Goal: Task Accomplishment & Management: Use online tool/utility

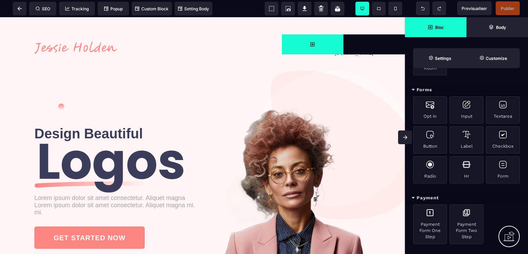
scroll to position [414, 0]
click at [17, 9] on span at bounding box center [20, 9] width 14 height 14
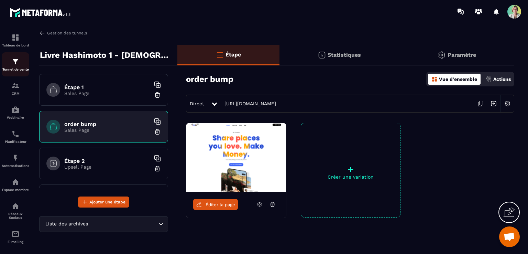
click at [18, 66] on div "Tunnel de vente" at bounding box center [16, 64] width 28 height 14
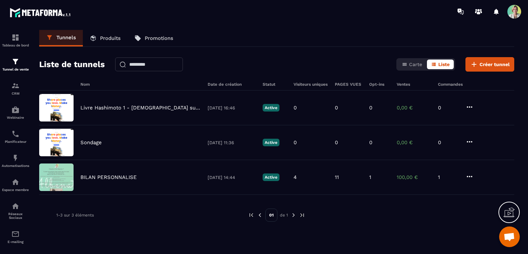
click at [105, 39] on p "Produits" at bounding box center [110, 38] width 21 height 6
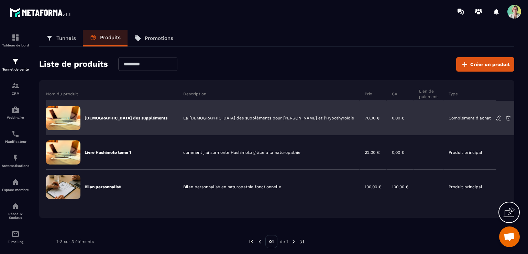
click at [120, 116] on p "[DEMOGRAPHIC_DATA] des suppléments" at bounding box center [126, 118] width 83 height 6
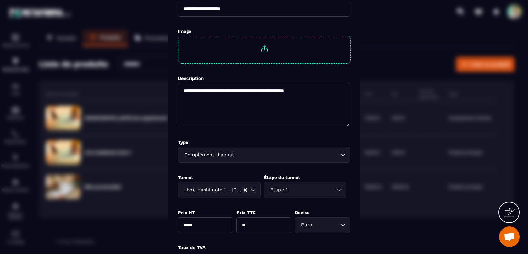
scroll to position [69, 0]
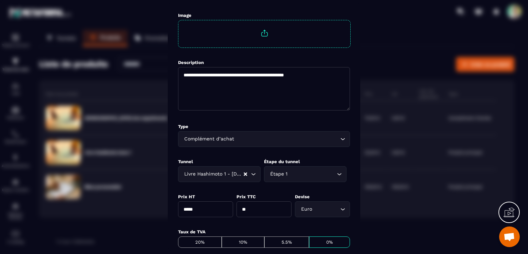
click at [339, 175] on icon "Search for option" at bounding box center [339, 174] width 7 height 7
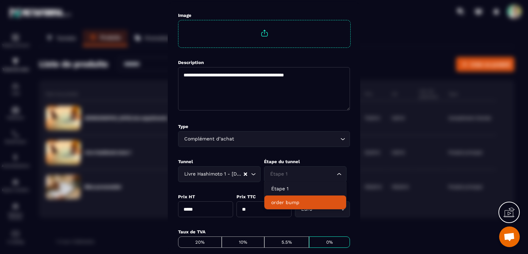
click at [305, 203] on p "order bump" at bounding box center [305, 202] width 68 height 7
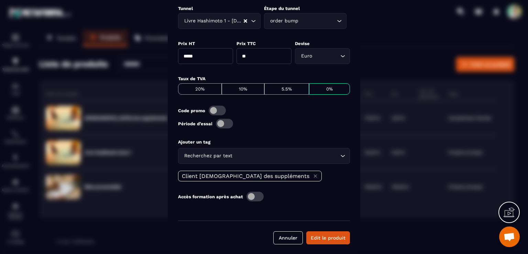
scroll to position [225, 0]
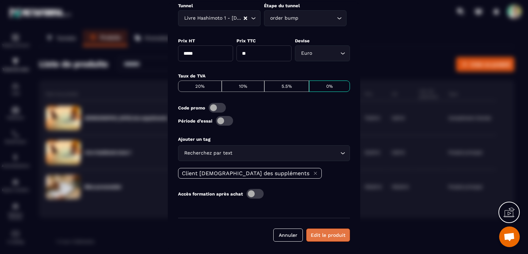
click at [325, 235] on button "Edit le produit" at bounding box center [329, 234] width 44 height 13
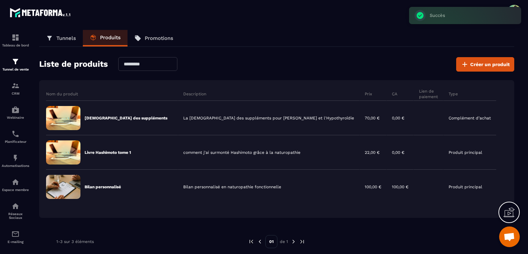
click at [63, 39] on p "Tunnels" at bounding box center [66, 38] width 20 height 6
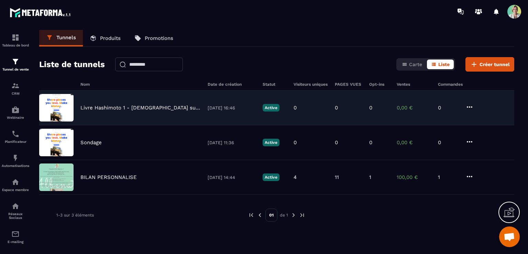
click at [112, 108] on p "Livre Hashimoto 1 - [DEMOGRAPHIC_DATA] suppléments - Stop Hashimoto" at bounding box center [140, 108] width 120 height 6
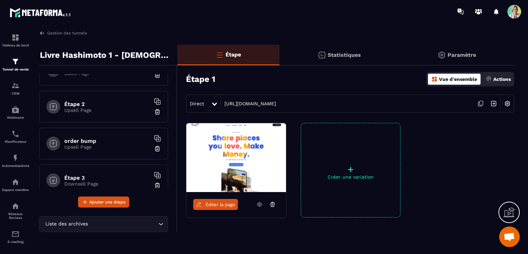
scroll to position [69, 0]
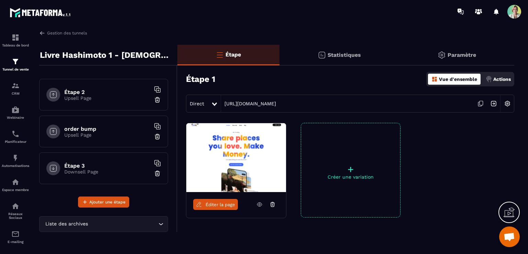
click at [154, 136] on img at bounding box center [157, 136] width 7 height 7
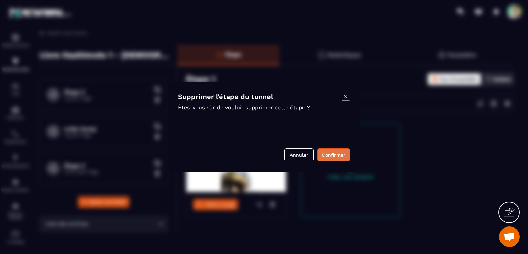
click at [325, 155] on button "Confirmer" at bounding box center [334, 154] width 33 height 13
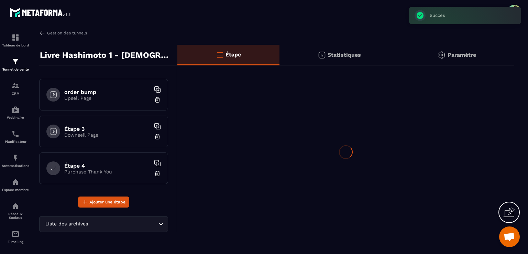
scroll to position [32, 0]
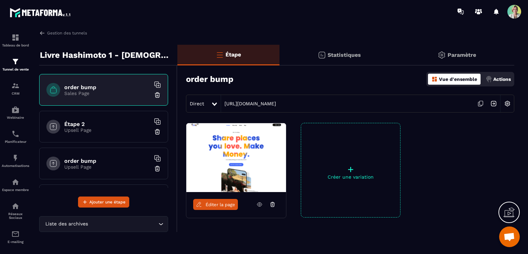
click at [258, 203] on icon at bounding box center [260, 204] width 6 height 6
click at [234, 204] on span "Éditer la page" at bounding box center [221, 204] width 30 height 5
